Goal: Find specific page/section: Find specific page/section

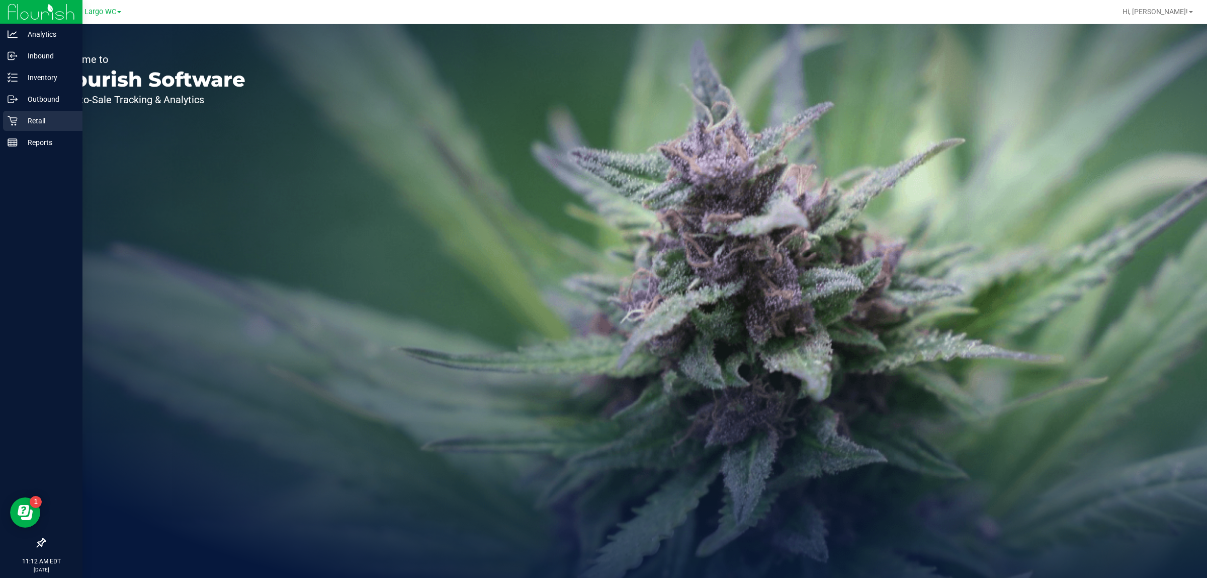
click at [8, 117] on icon at bounding box center [13, 121] width 10 height 10
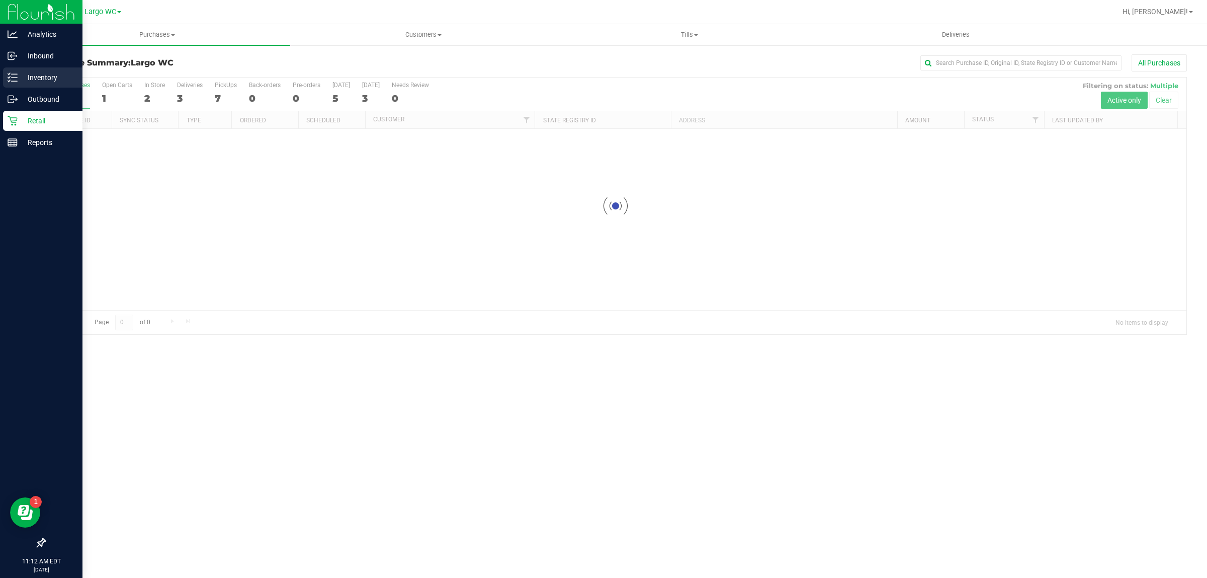
click at [10, 80] on icon at bounding box center [9, 81] width 2 height 2
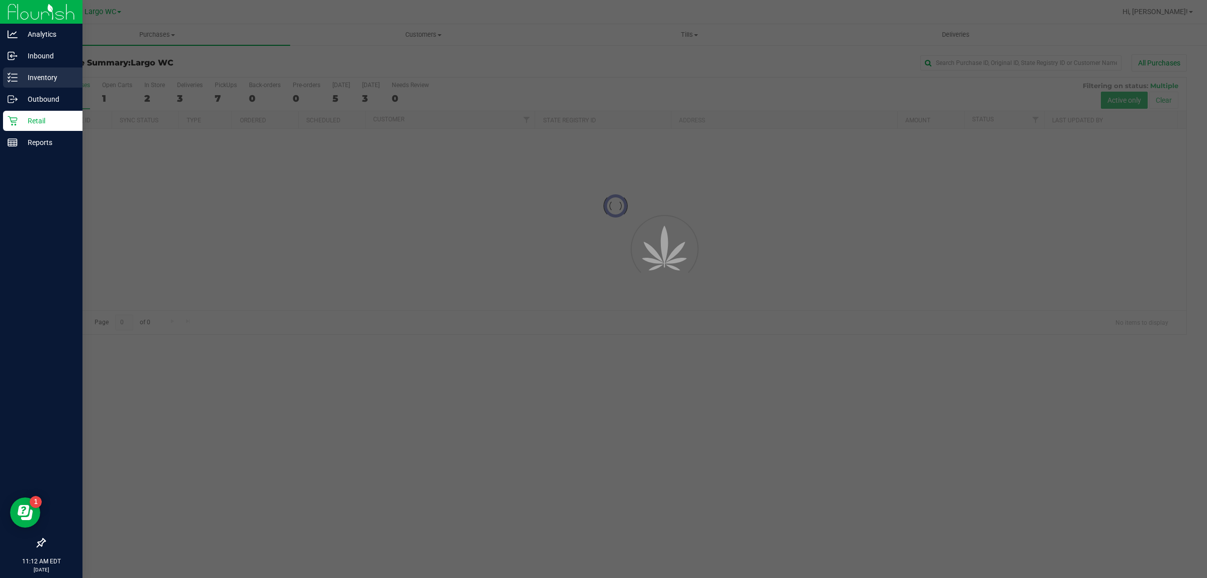
click at [10, 80] on icon at bounding box center [9, 81] width 2 height 2
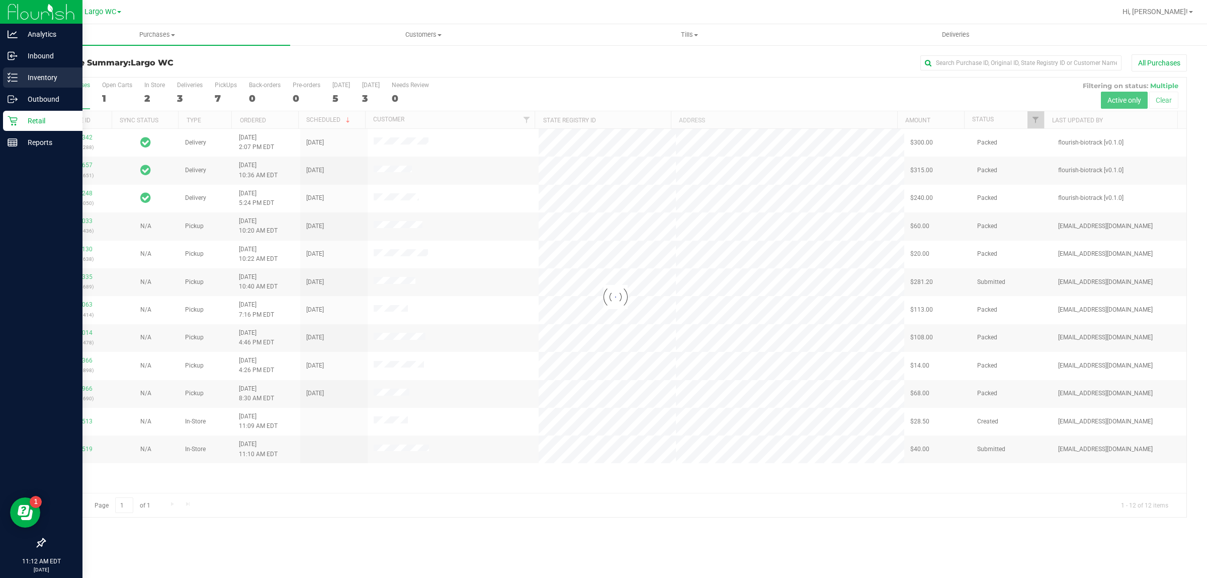
click at [15, 68] on div "Inventory" at bounding box center [42, 77] width 79 height 20
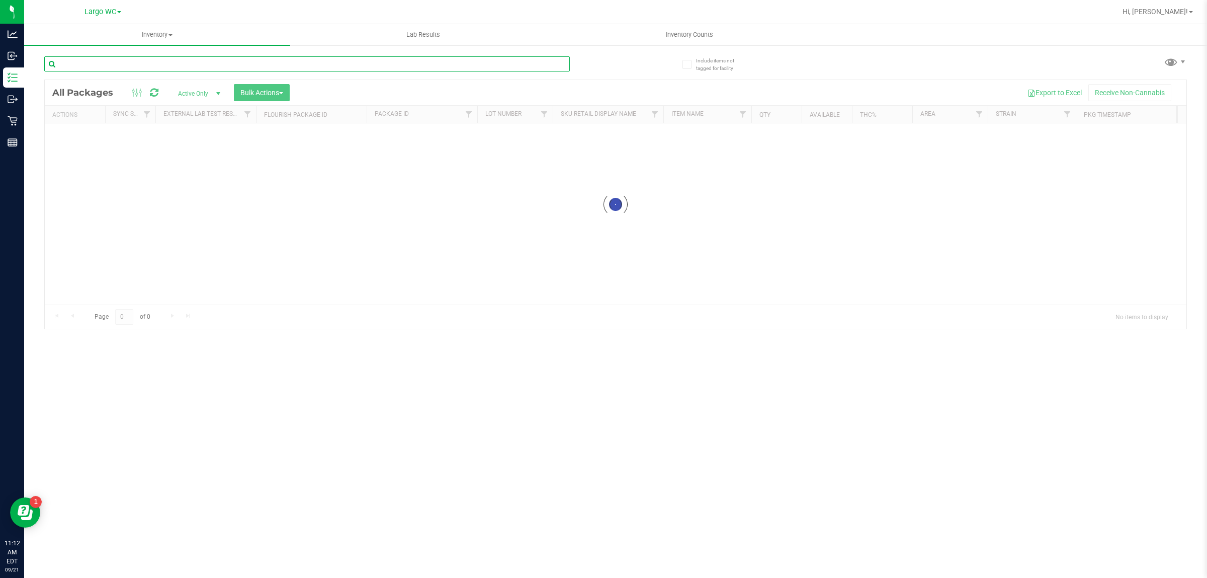
click at [323, 63] on input "text" at bounding box center [307, 63] width 526 height 15
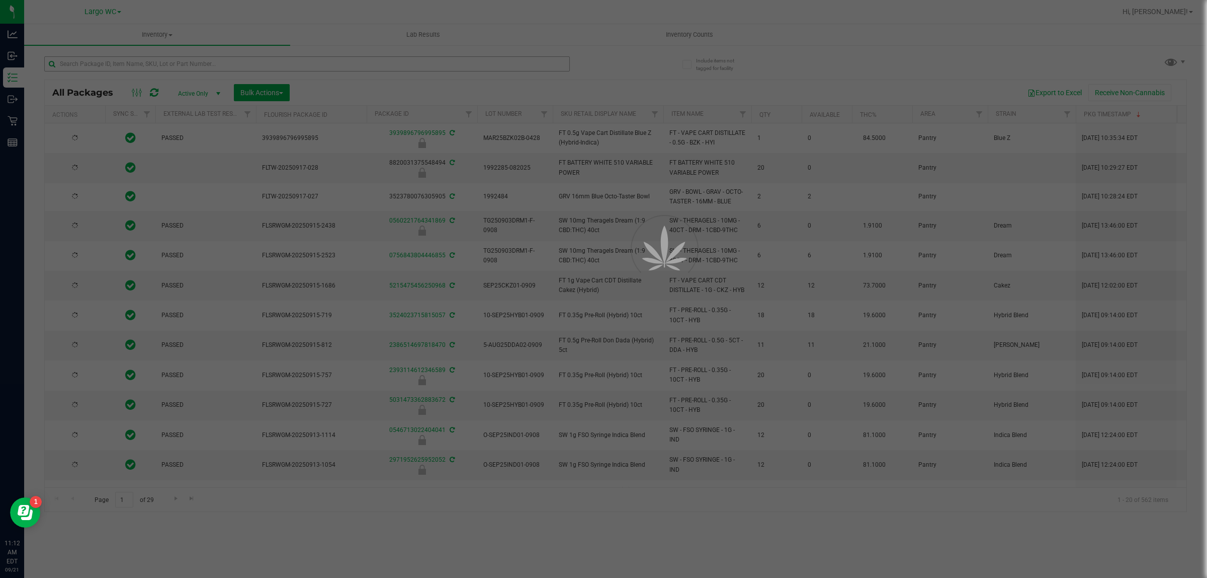
click at [323, 63] on div at bounding box center [603, 289] width 1207 height 578
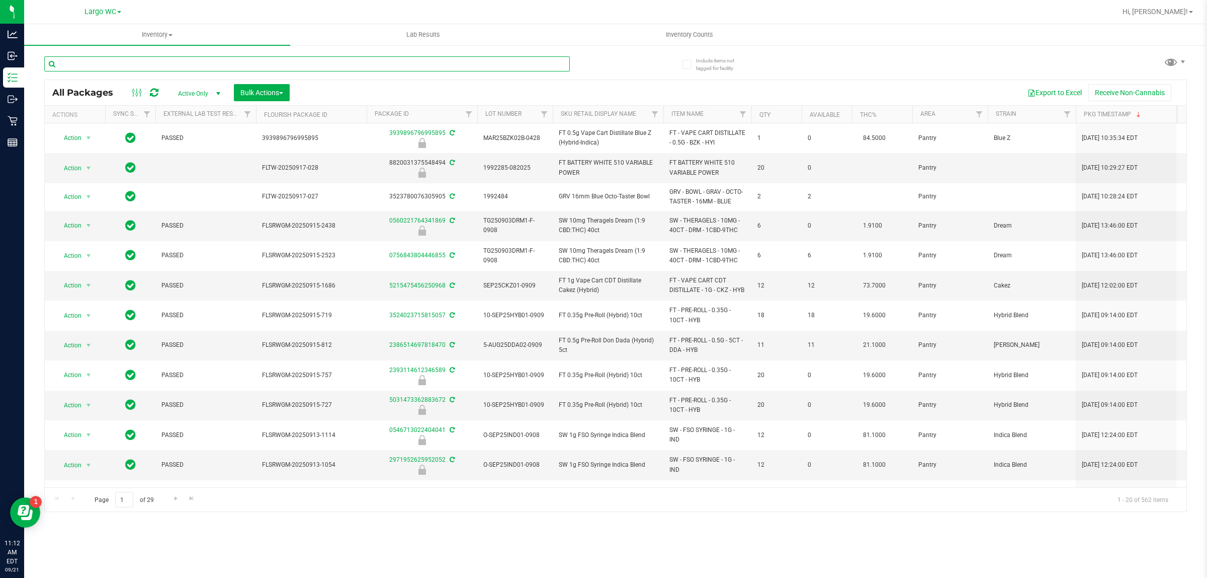
drag, startPoint x: 323, startPoint y: 63, endPoint x: 318, endPoint y: 51, distance: 13.3
click at [322, 52] on div at bounding box center [330, 63] width 572 height 32
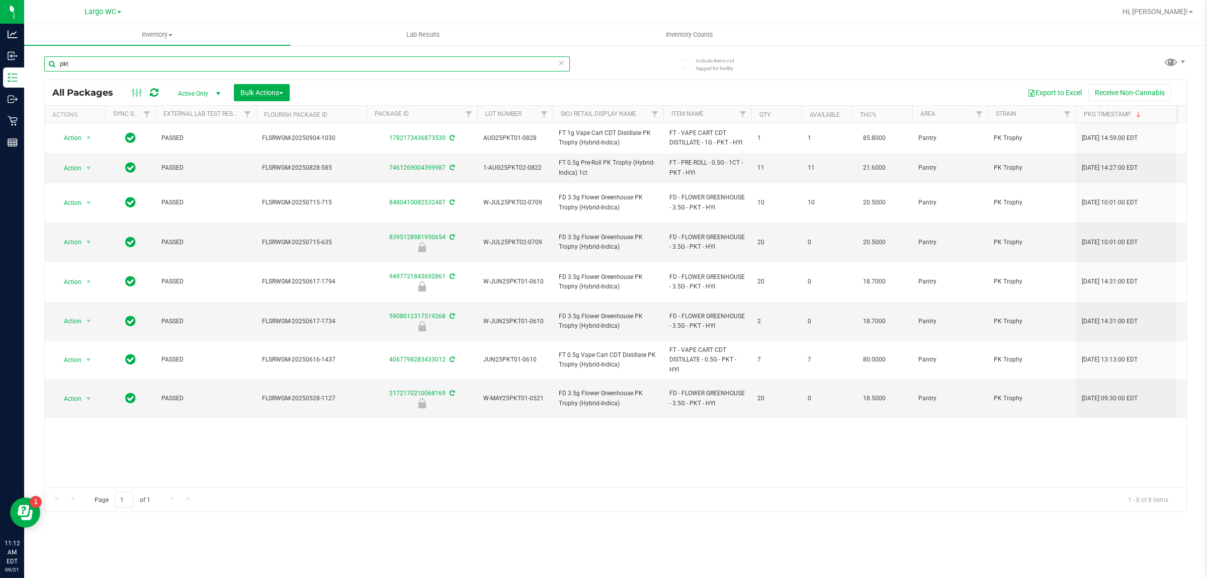
type input "pkt"
